Goal: Find contact information: Find contact information

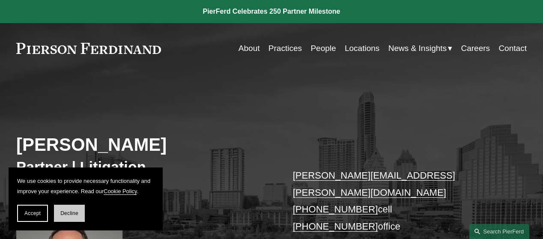
click at [66, 211] on span "Decline" at bounding box center [69, 213] width 18 height 6
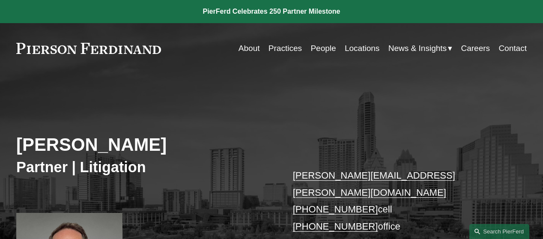
click at [506, 45] on link "Contact" at bounding box center [513, 48] width 28 height 16
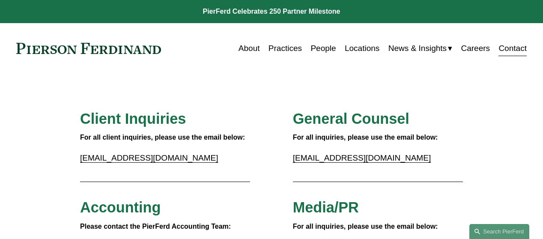
click at [242, 48] on link "About" at bounding box center [249, 48] width 21 height 16
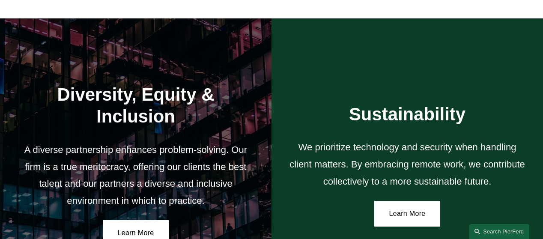
scroll to position [1328, 0]
